Goal: Navigation & Orientation: Find specific page/section

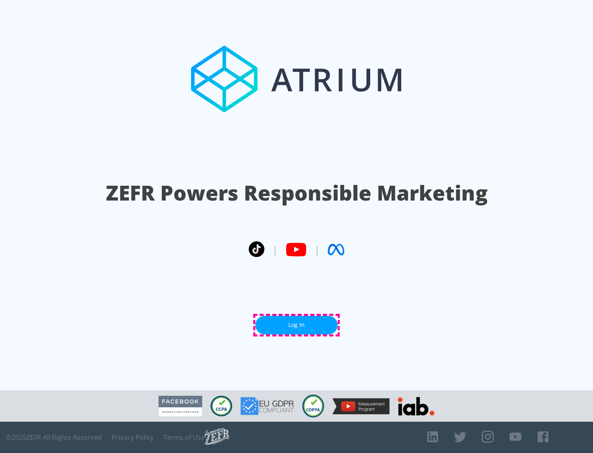
click at [297, 325] on link "Log In" at bounding box center [296, 325] width 82 height 19
